Goal: Information Seeking & Learning: Check status

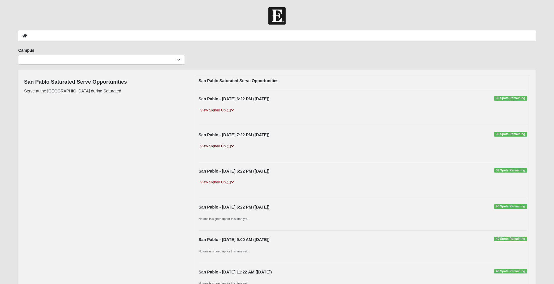
click at [226, 148] on link "View Signed Up (1)" at bounding box center [217, 146] width 37 height 6
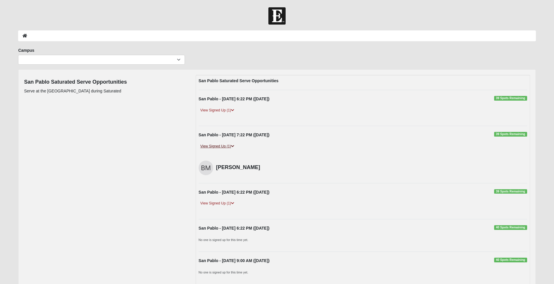
click at [226, 147] on link "View Signed Up (1)" at bounding box center [217, 146] width 37 height 6
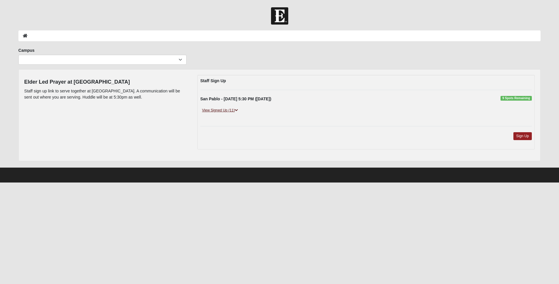
click at [236, 111] on icon at bounding box center [236, 110] width 3 height 4
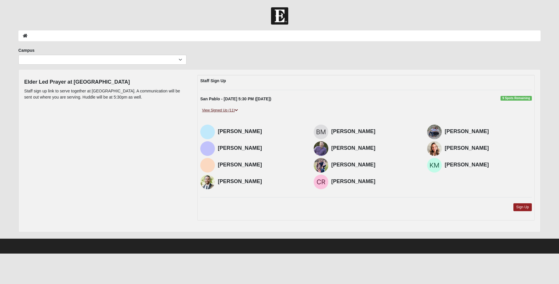
click at [235, 110] on link "View Signed Up (11)" at bounding box center [219, 110] width 39 height 6
